Goal: Check status: Check status

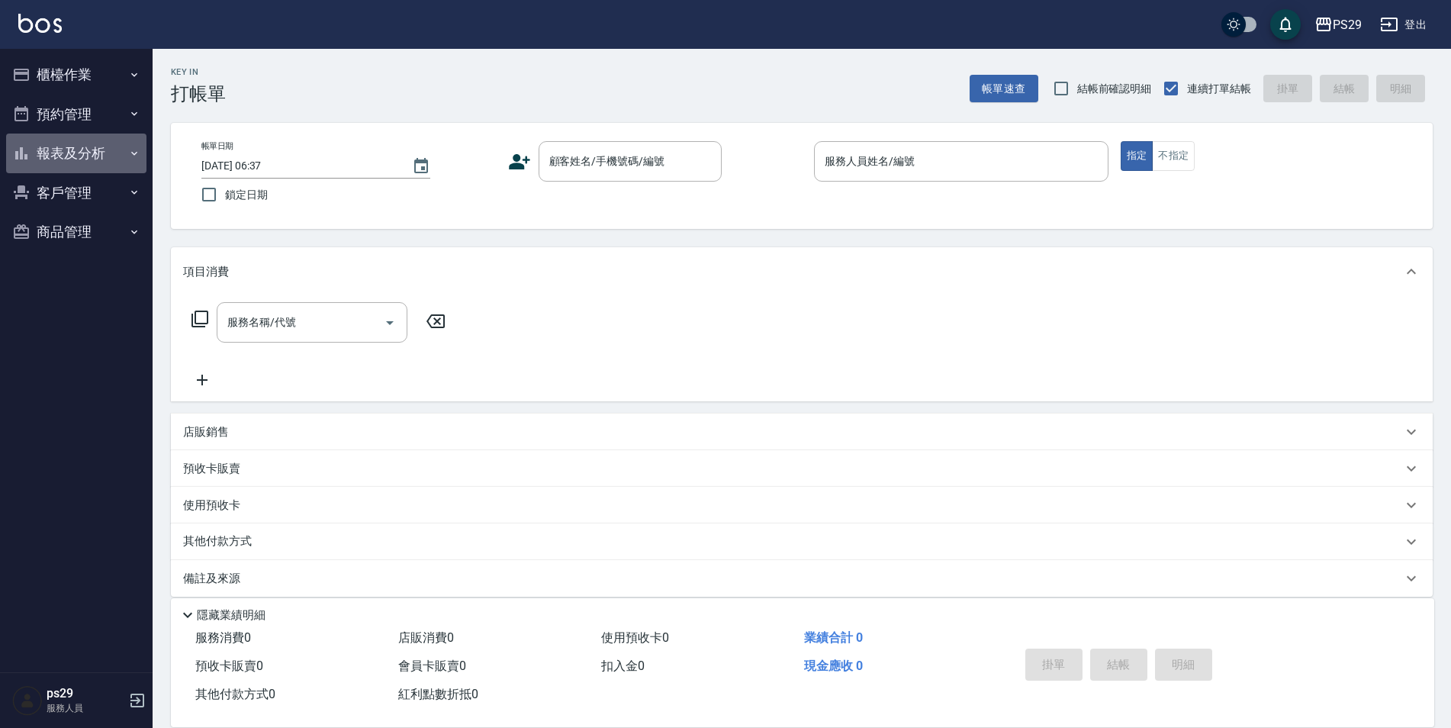
click at [127, 146] on button "報表及分析" at bounding box center [76, 153] width 140 height 40
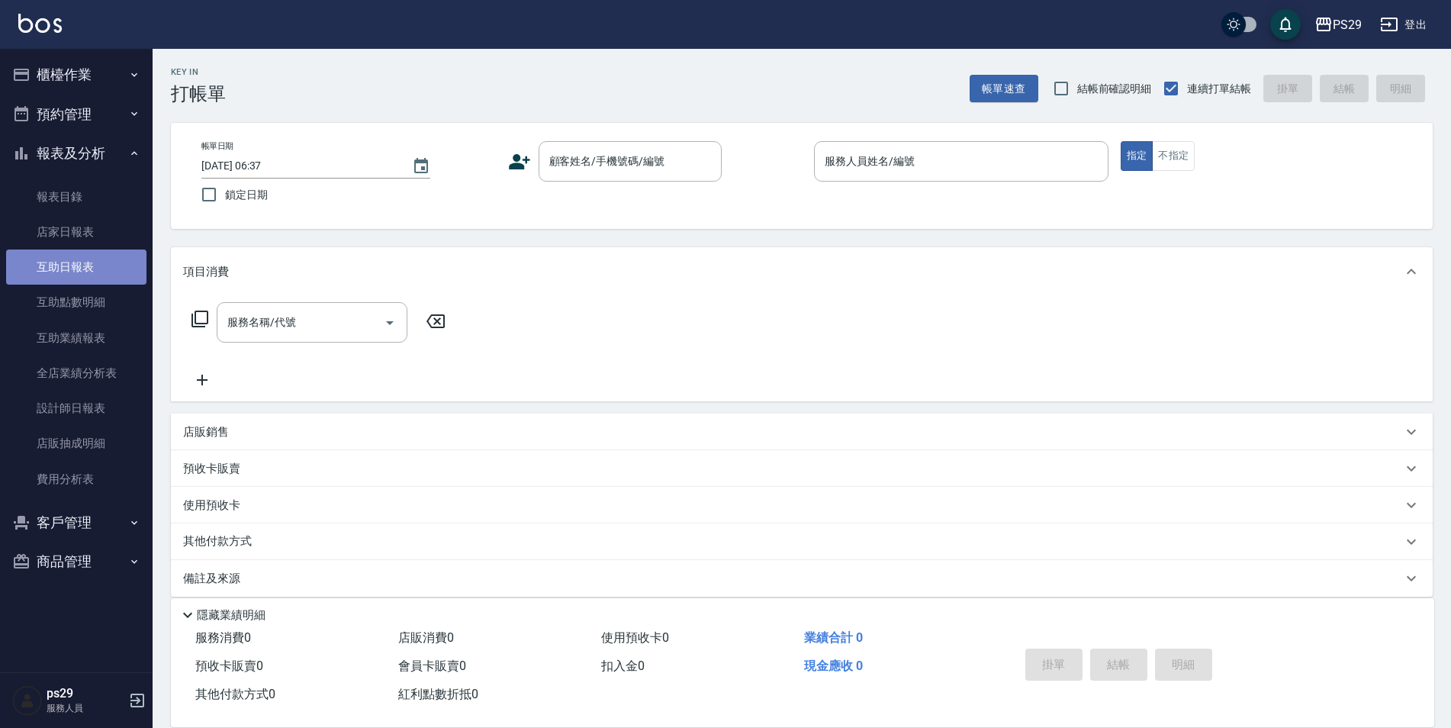
click at [104, 278] on link "互助日報表" at bounding box center [76, 266] width 140 height 35
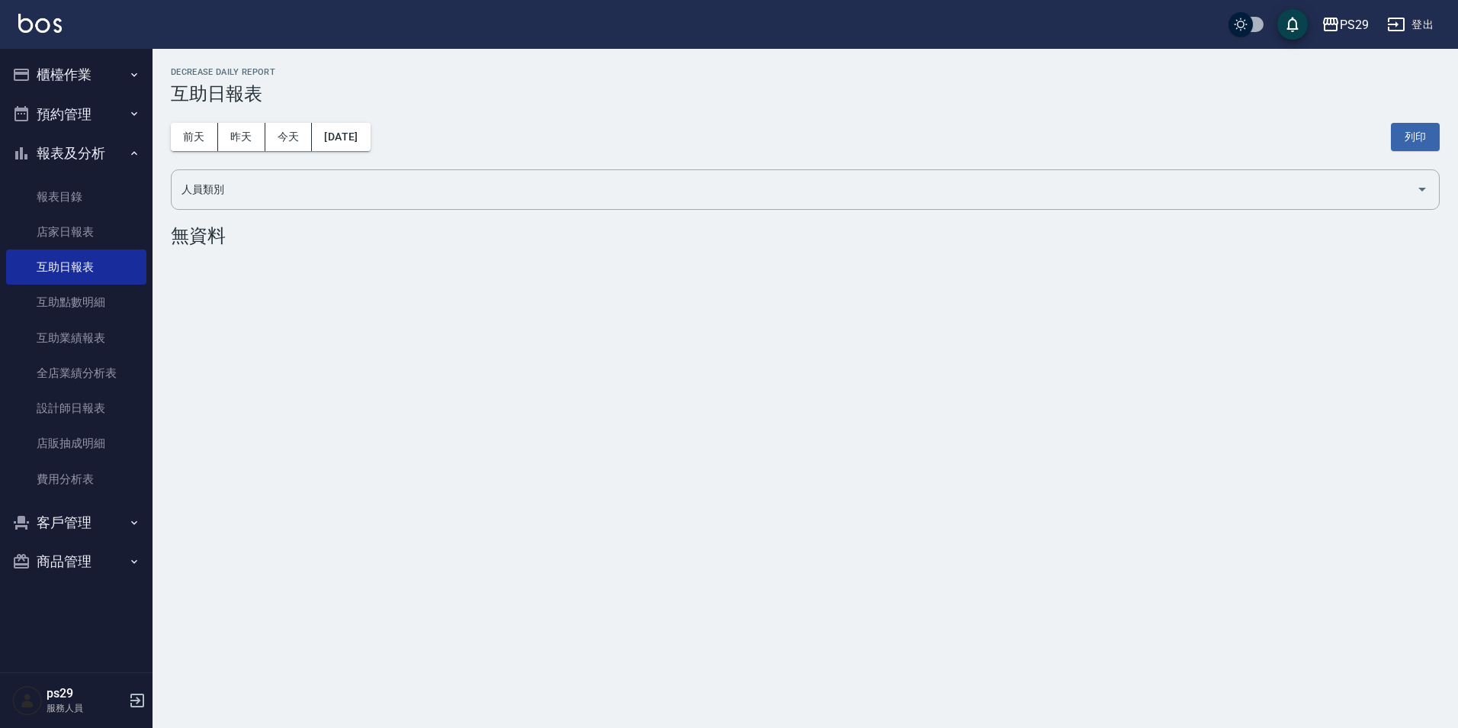
click at [251, 122] on div "[DATE] [DATE] [DATE] [DATE] 列印" at bounding box center [805, 136] width 1269 height 65
click at [251, 130] on button "昨天" at bounding box center [241, 137] width 47 height 28
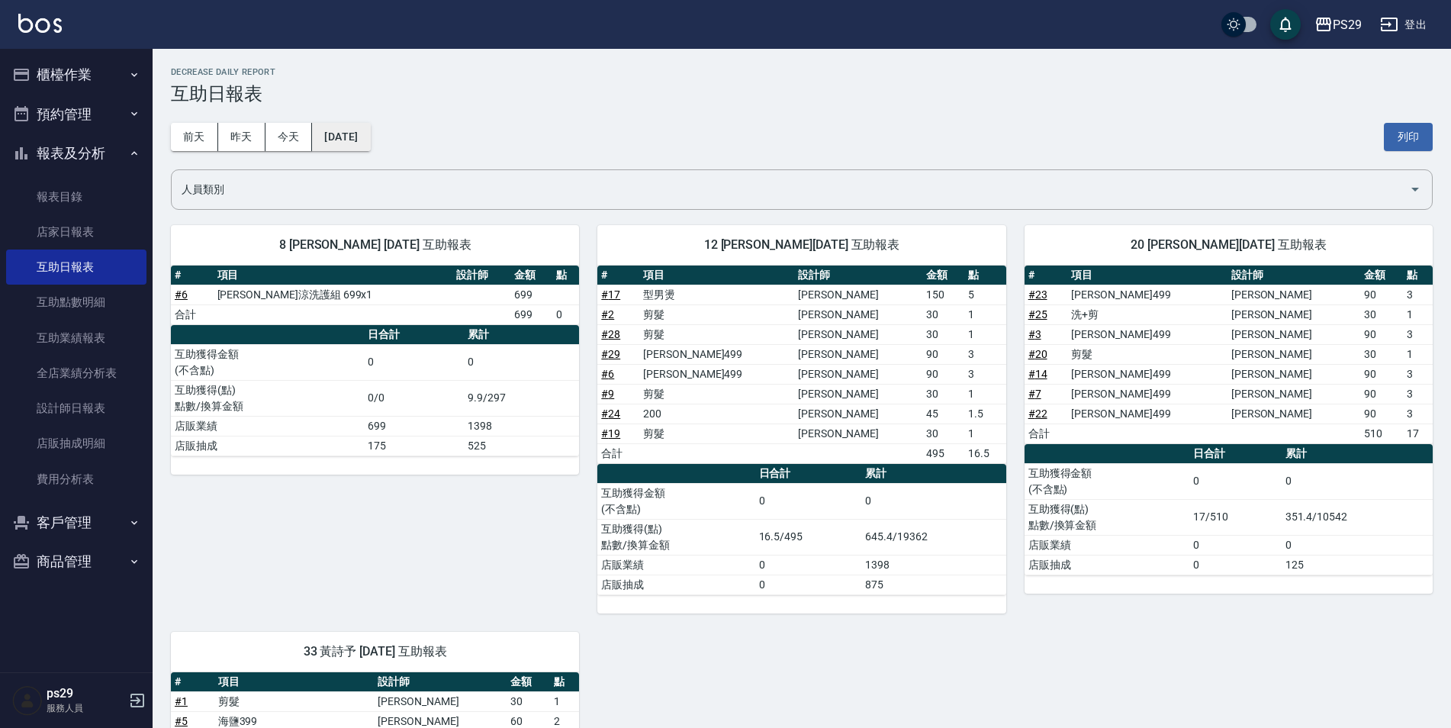
click at [326, 133] on button "[DATE]" at bounding box center [341, 137] width 58 height 28
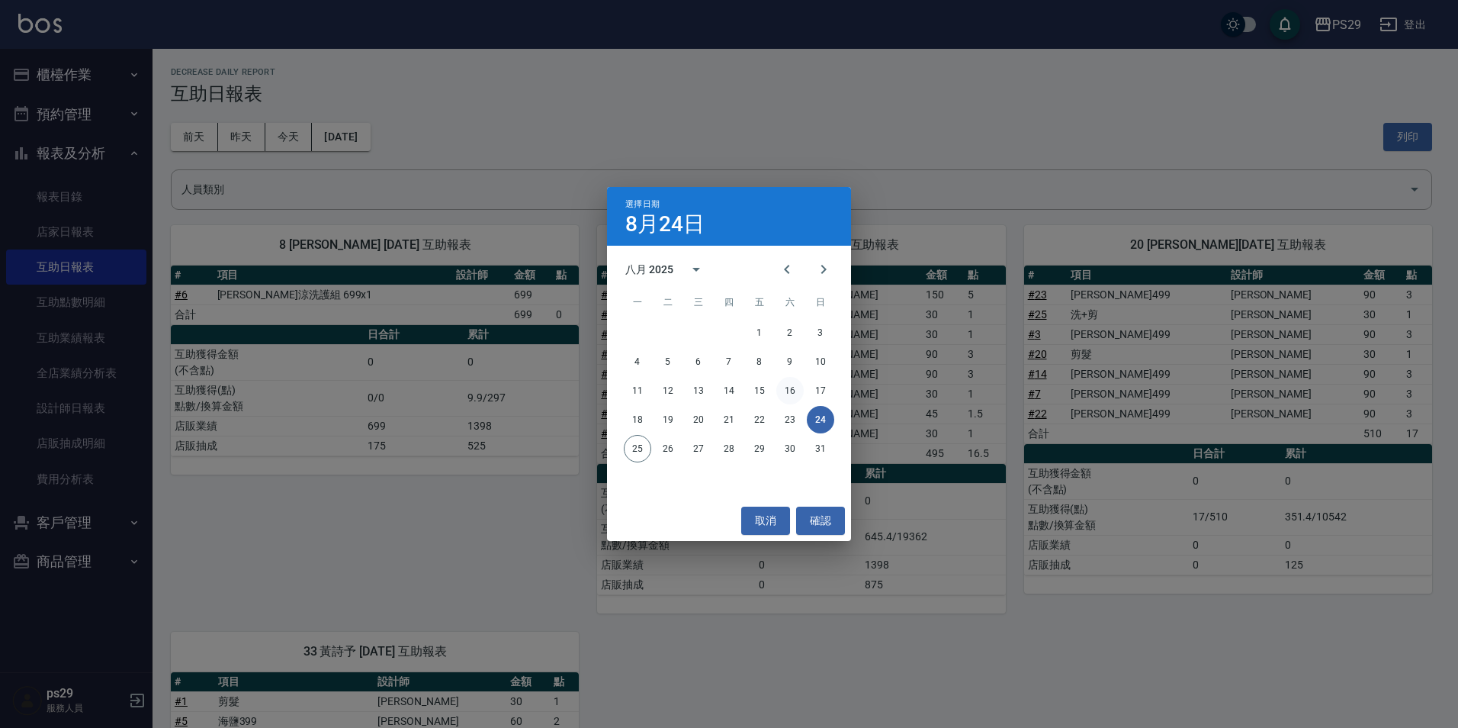
click at [795, 392] on button "16" at bounding box center [789, 390] width 27 height 27
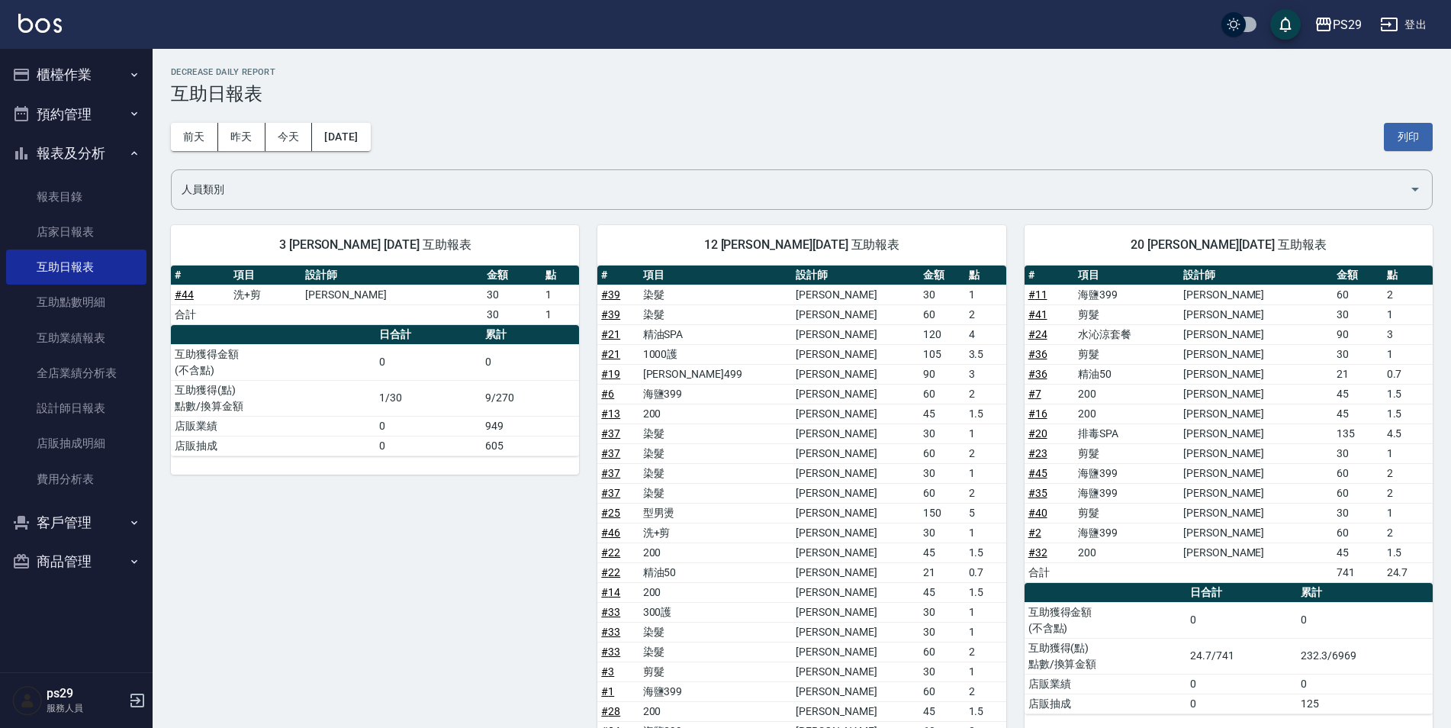
scroll to position [76, 0]
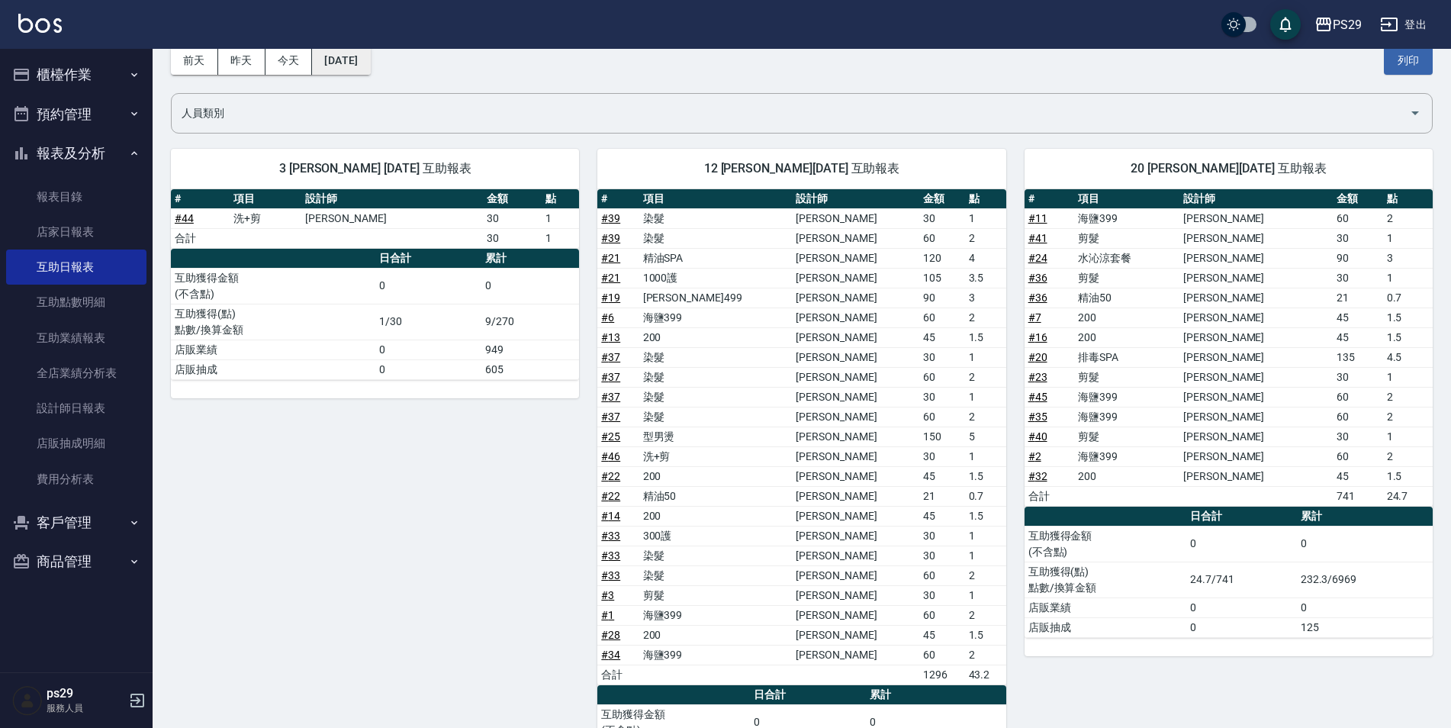
click at [356, 61] on button "[DATE]" at bounding box center [341, 61] width 58 height 28
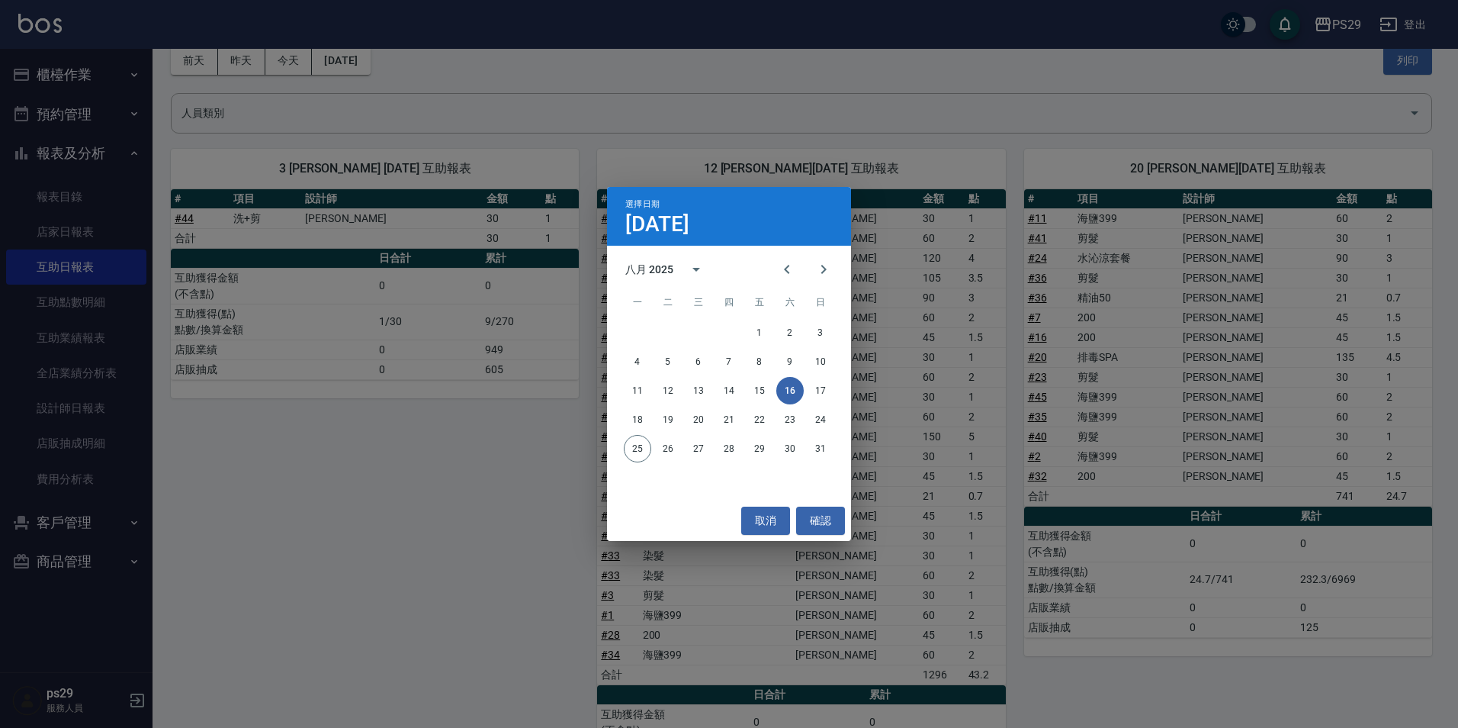
click at [301, 68] on div "選擇日期 [DATE] 八月 2025 一 二 三 四 五 六 日 1 2 3 4 5 6 7 8 9 10 11 12 13 14 15 16 17 18 …" at bounding box center [729, 364] width 1458 height 728
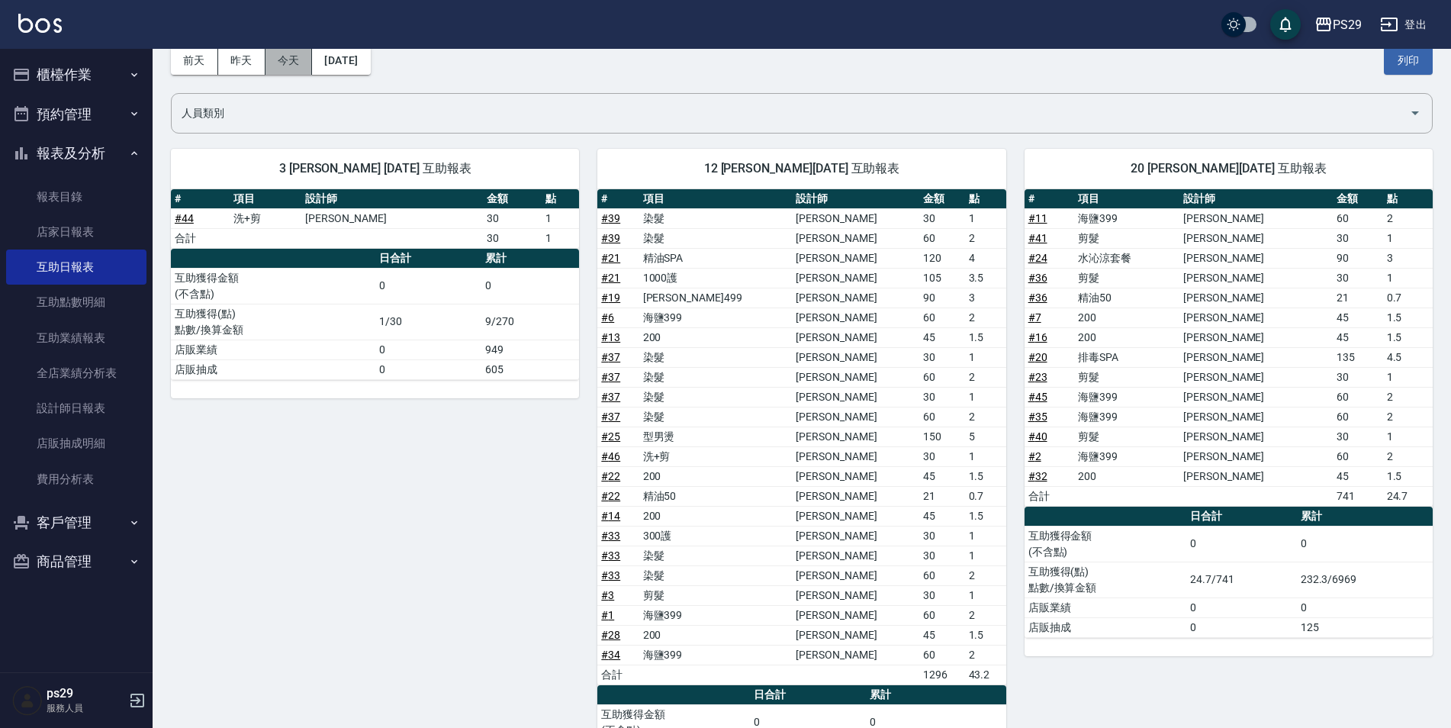
click at [302, 59] on button "今天" at bounding box center [288, 61] width 47 height 28
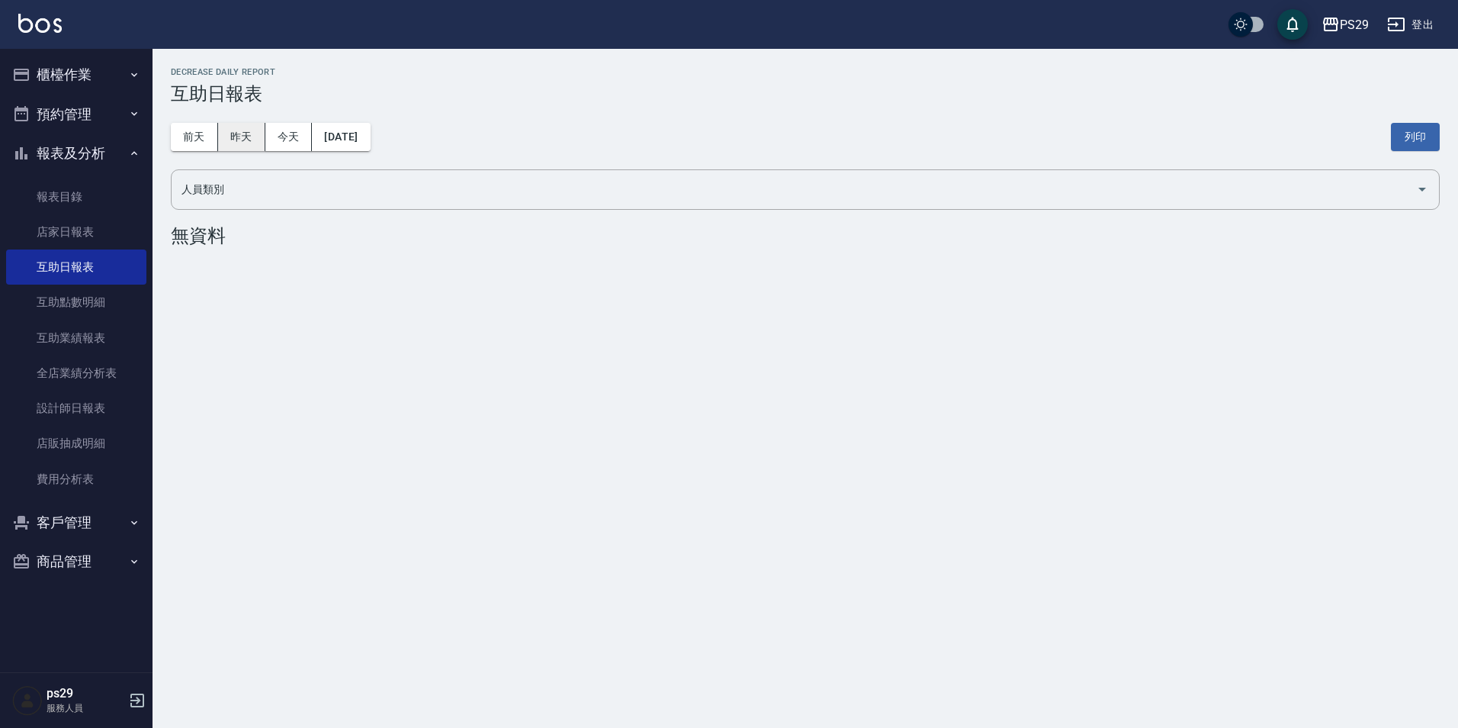
click at [251, 130] on button "昨天" at bounding box center [241, 137] width 47 height 28
